Goal: Find specific page/section: Find specific page/section

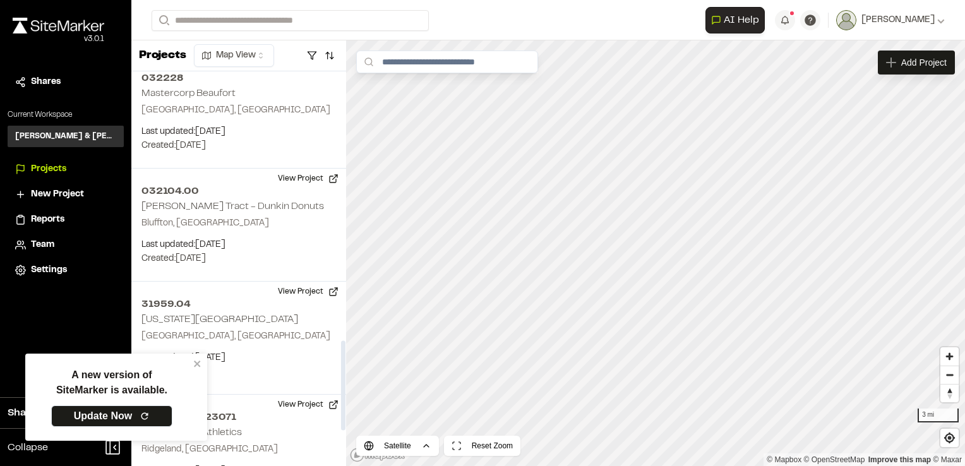
scroll to position [1190, 0]
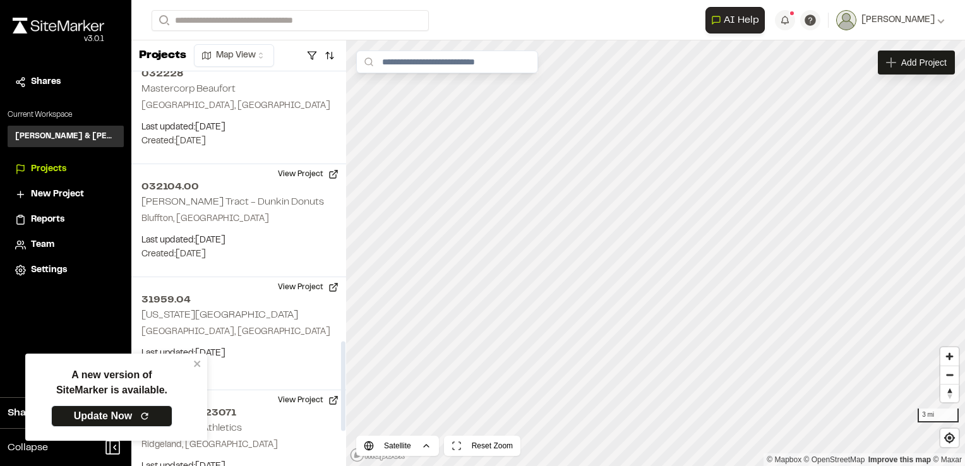
drag, startPoint x: 341, startPoint y: 125, endPoint x: 318, endPoint y: 394, distance: 270.1
click at [341, 394] on div at bounding box center [343, 386] width 4 height 90
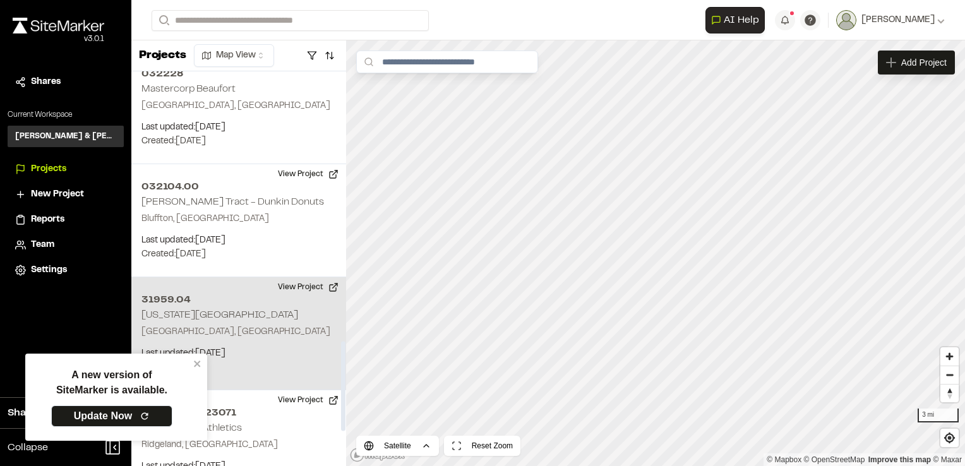
drag, startPoint x: 318, startPoint y: 394, endPoint x: 208, endPoint y: 290, distance: 151.5
click at [208, 290] on div "[STREET_ADDRESS][US_STATE] Last updated: [DATE] Budget: $ Created: [DATE] Proje…" at bounding box center [238, 333] width 215 height 113
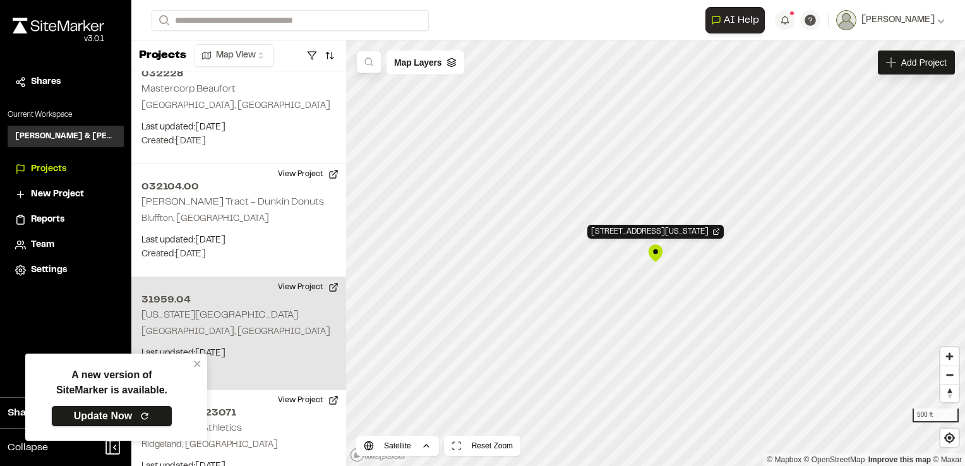
click at [126, 413] on link "Update Now" at bounding box center [111, 416] width 121 height 21
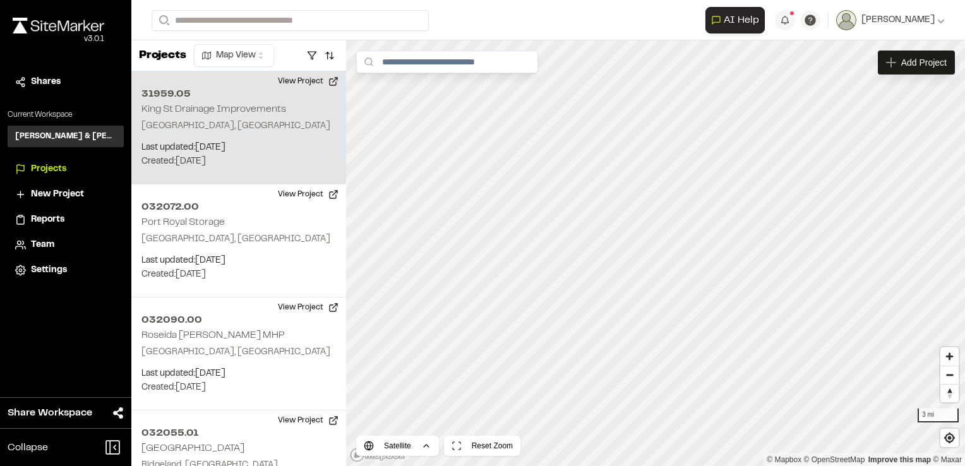
drag, startPoint x: 316, startPoint y: 303, endPoint x: 275, endPoint y: 95, distance: 211.7
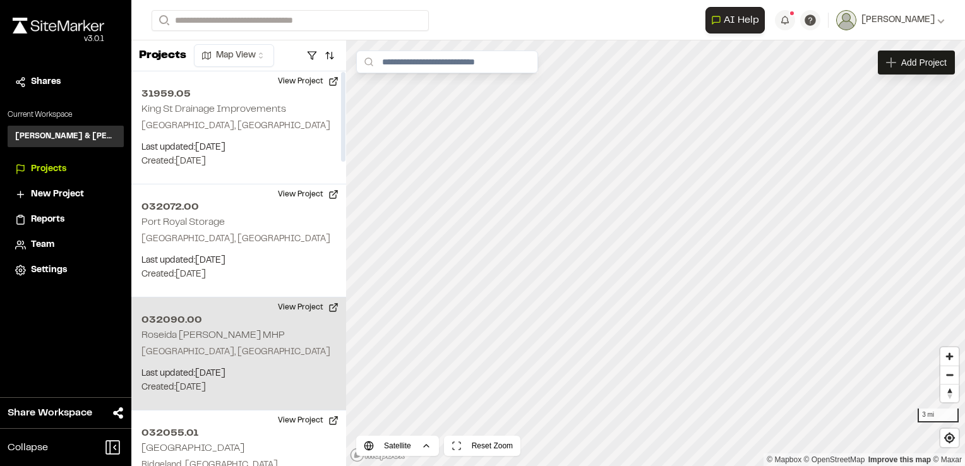
drag, startPoint x: 273, startPoint y: 145, endPoint x: 295, endPoint y: 402, distance: 257.4
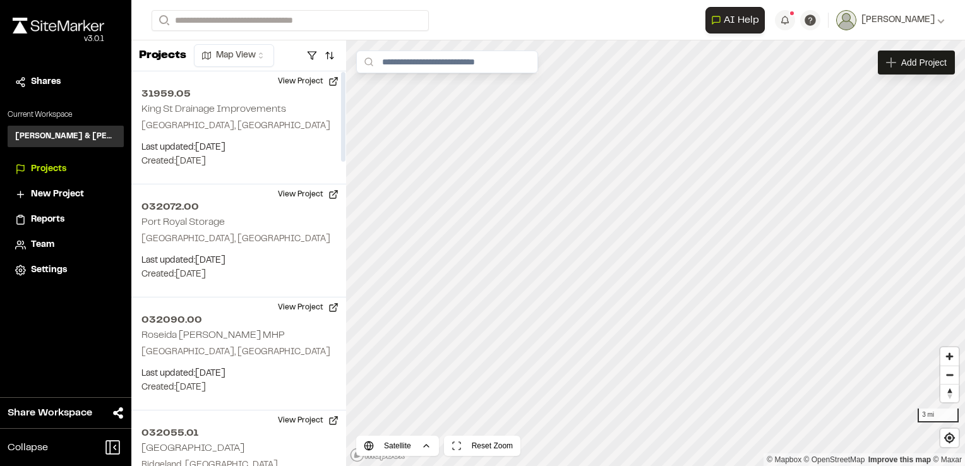
click at [99, 306] on div "Close sidebar v 3.0.1 Shares Current Workspace Davis & Floyd Inc. D& Projects N…" at bounding box center [65, 233] width 131 height 466
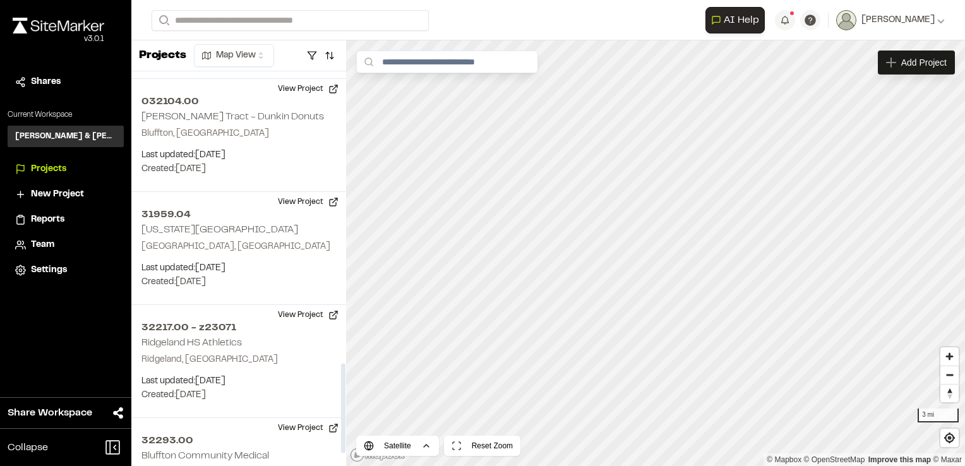
scroll to position [1289, 0]
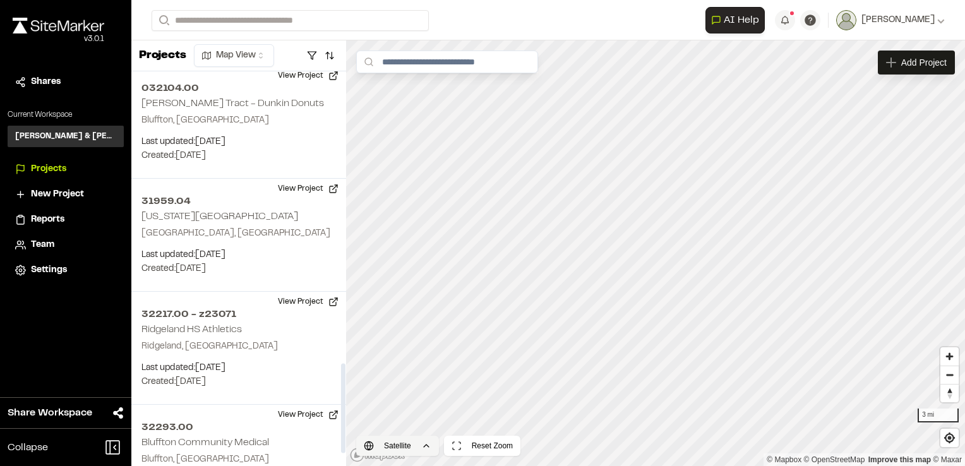
drag, startPoint x: 341, startPoint y: 152, endPoint x: 356, endPoint y: 443, distance: 292.2
click at [346, 443] on div at bounding box center [343, 409] width 4 height 90
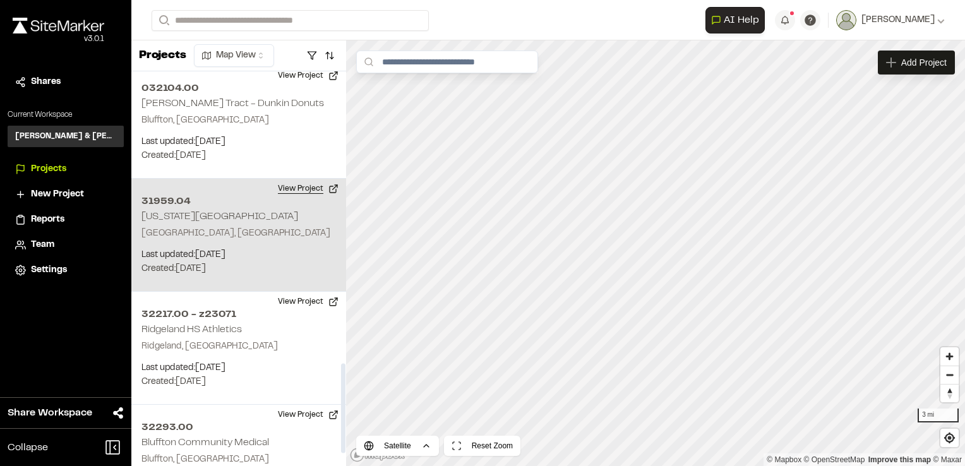
click at [303, 179] on button "View Project" at bounding box center [308, 189] width 76 height 20
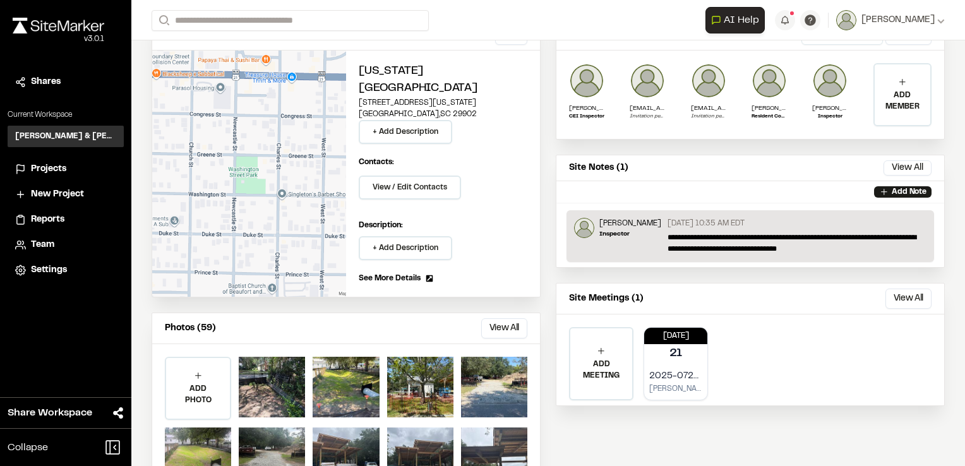
scroll to position [160, 0]
